Goal: Information Seeking & Learning: Learn about a topic

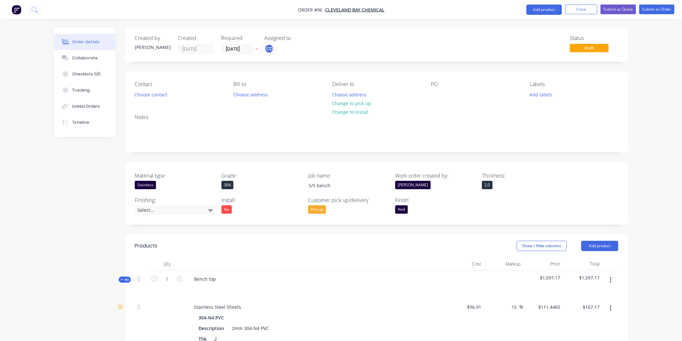
scroll to position [501, 0]
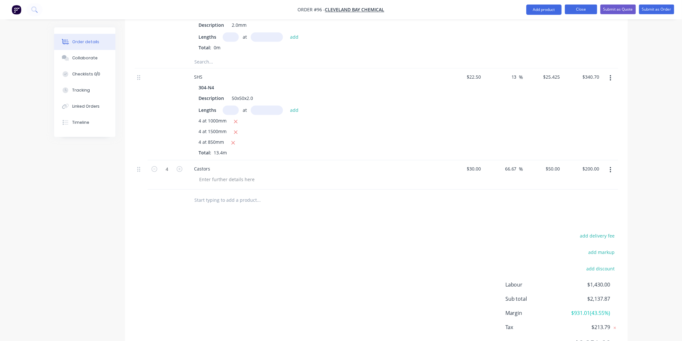
click at [575, 7] on button "Close" at bounding box center [581, 10] width 32 height 10
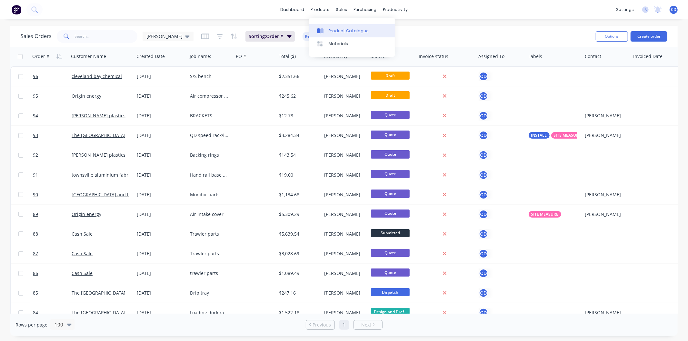
click at [333, 33] on div "Product Catalogue" at bounding box center [349, 31] width 40 height 6
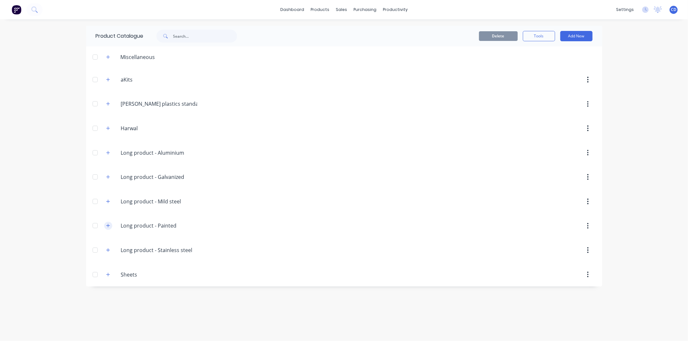
click at [109, 227] on icon "button" at bounding box center [108, 225] width 4 height 5
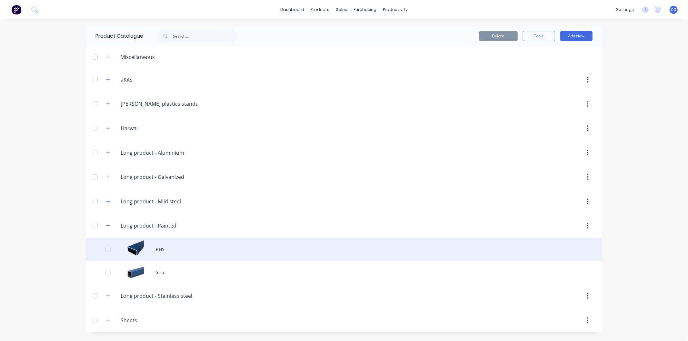
click at [115, 249] on div "RHS" at bounding box center [344, 249] width 516 height 23
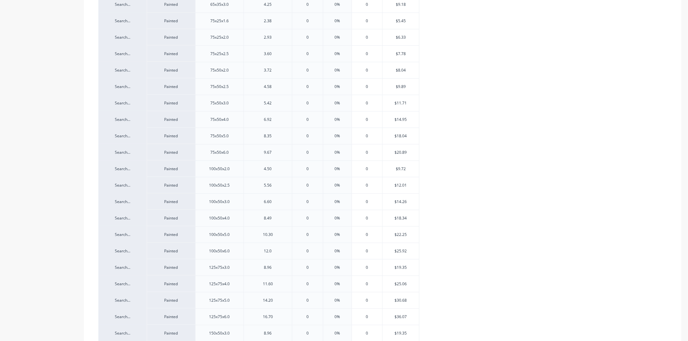
scroll to position [286, 0]
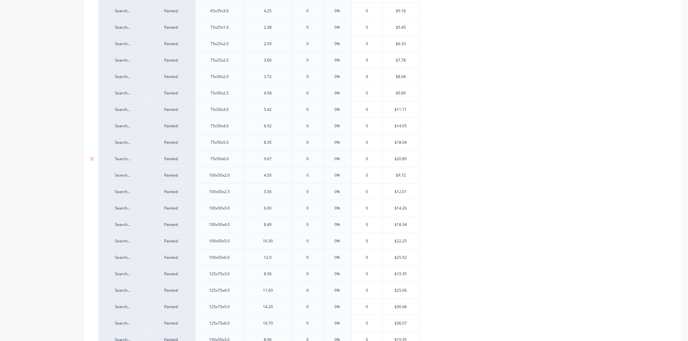
click at [131, 163] on div "Search..." at bounding box center [122, 159] width 48 height 16
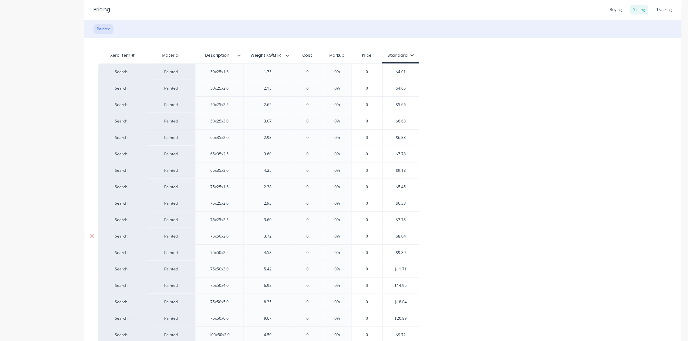
scroll to position [143, 0]
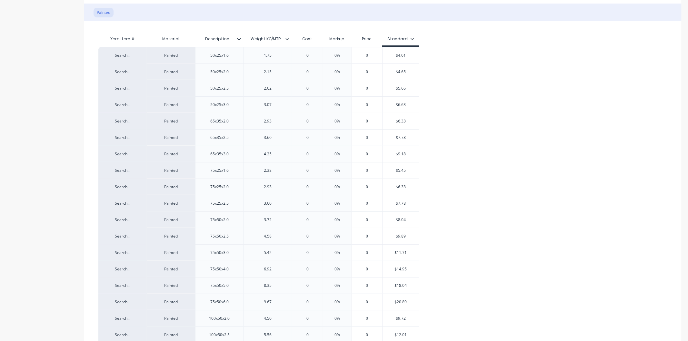
click at [240, 38] on icon at bounding box center [239, 39] width 4 height 4
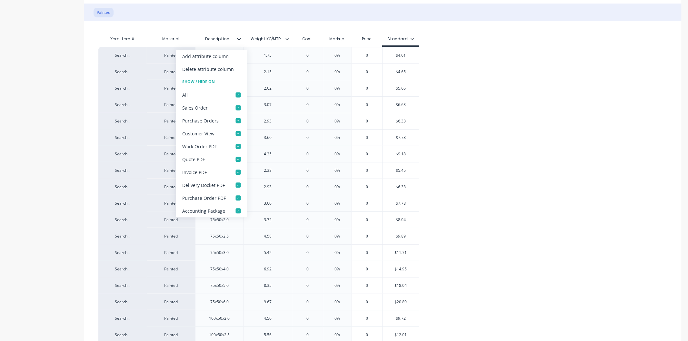
type textarea "x"
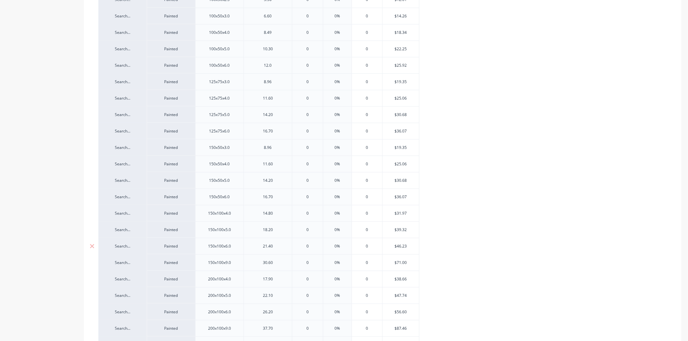
scroll to position [589, 0]
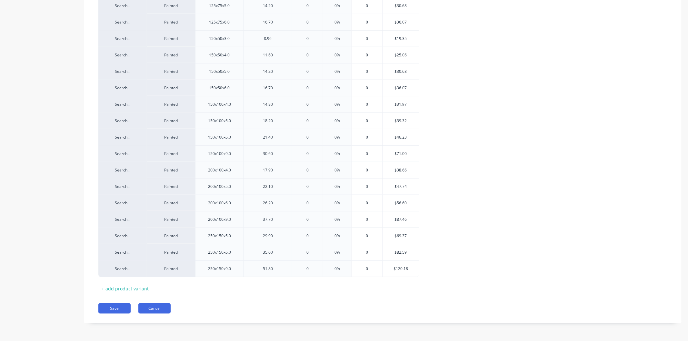
click at [161, 307] on button "Cancel" at bounding box center [154, 308] width 32 height 10
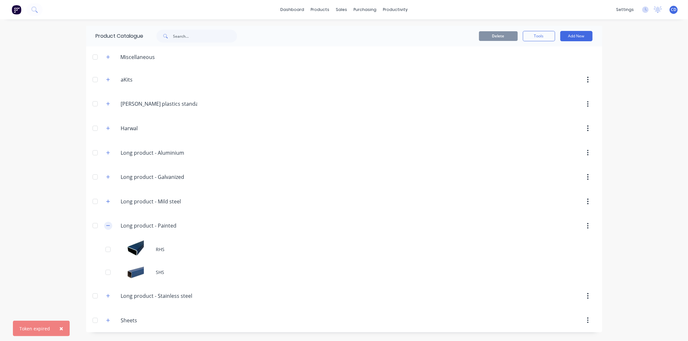
click at [108, 224] on icon "button" at bounding box center [108, 225] width 4 height 5
click at [107, 199] on button "button" at bounding box center [108, 201] width 8 height 8
click at [108, 204] on button "button" at bounding box center [108, 201] width 8 height 8
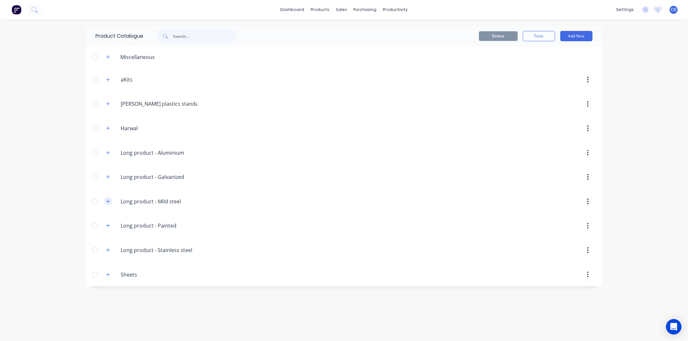
click at [109, 200] on icon "button" at bounding box center [108, 201] width 4 height 5
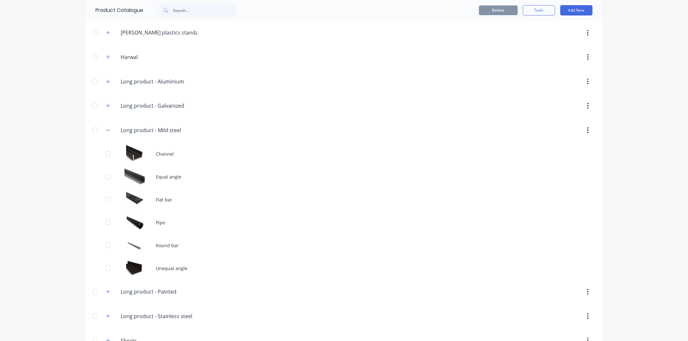
scroll to position [72, 0]
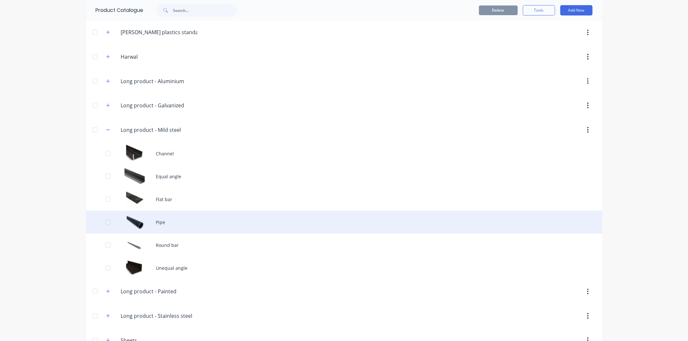
click at [121, 221] on div "Pipe" at bounding box center [344, 222] width 516 height 23
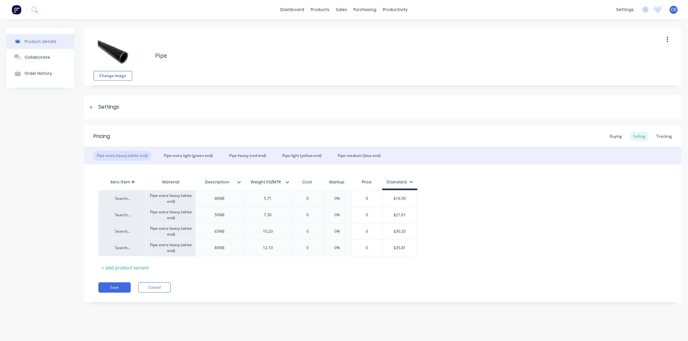
type textarea "x"
click at [305, 155] on div "Pipe-light (yellow end)" at bounding box center [302, 156] width 46 height 10
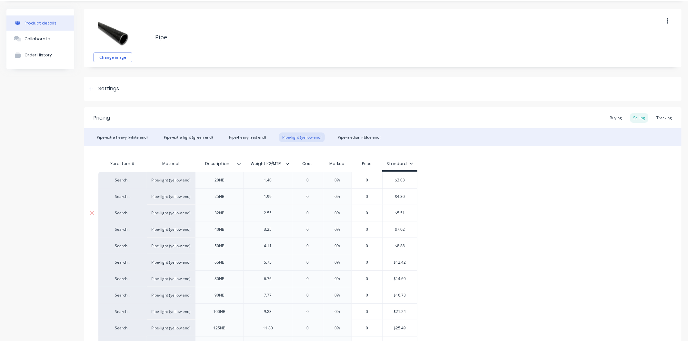
scroll to position [36, 0]
